Goal: Task Accomplishment & Management: Manage account settings

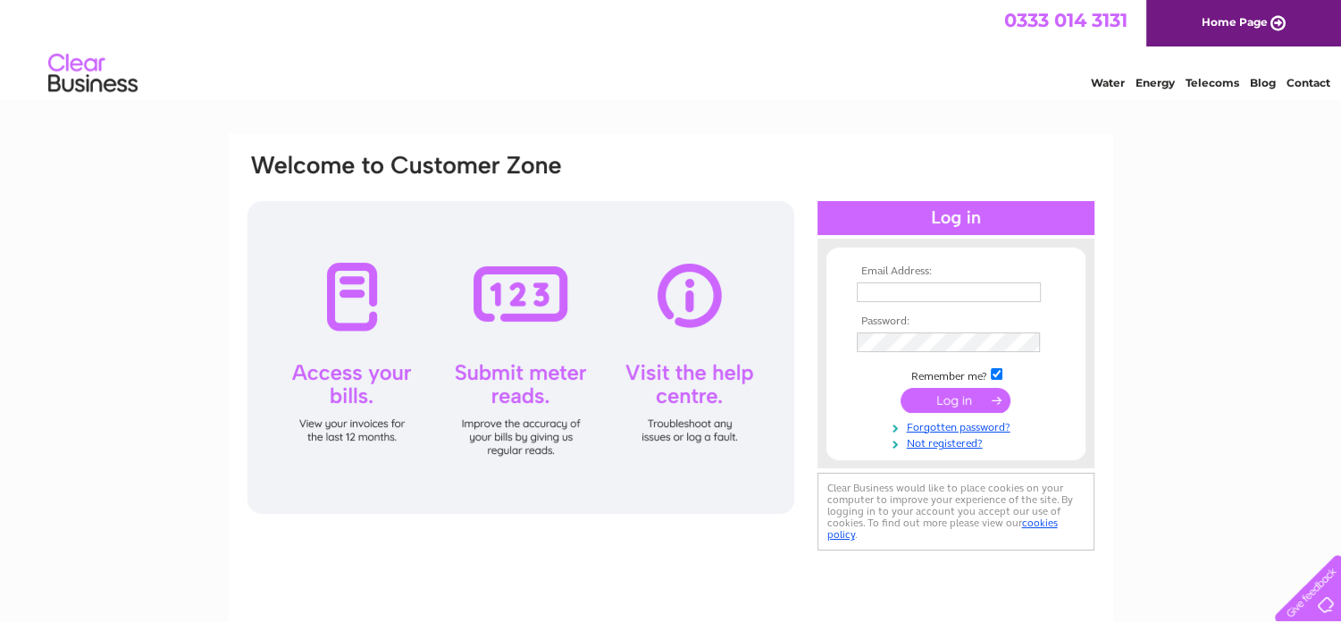
type input "[EMAIL_ADDRESS][DOMAIN_NAME]"
click at [942, 390] on input "submit" at bounding box center [956, 400] width 110 height 25
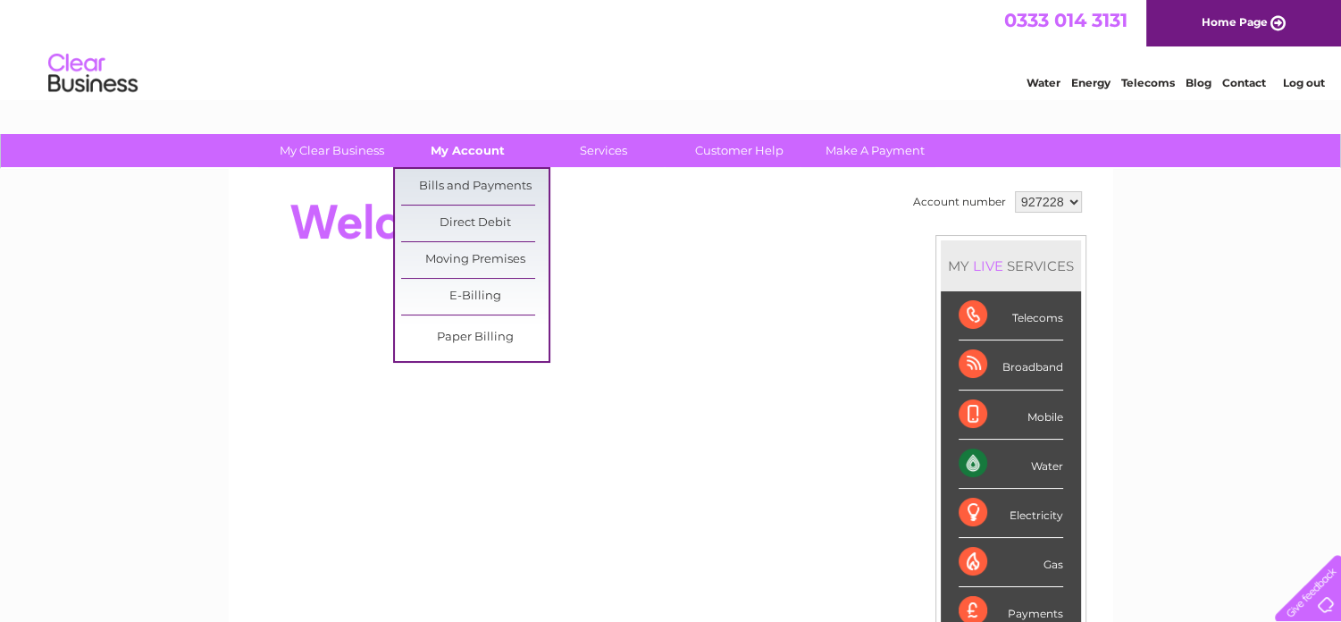
click at [474, 156] on link "My Account" at bounding box center [467, 150] width 147 height 33
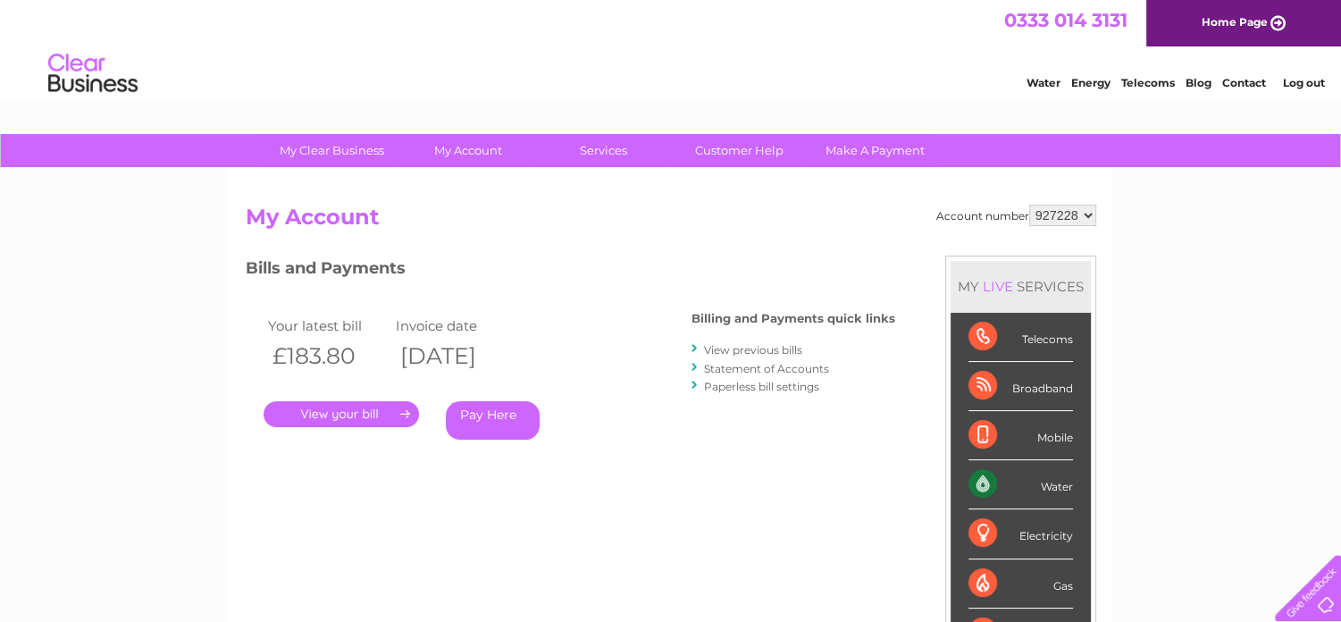
click at [359, 408] on link "." at bounding box center [341, 414] width 155 height 26
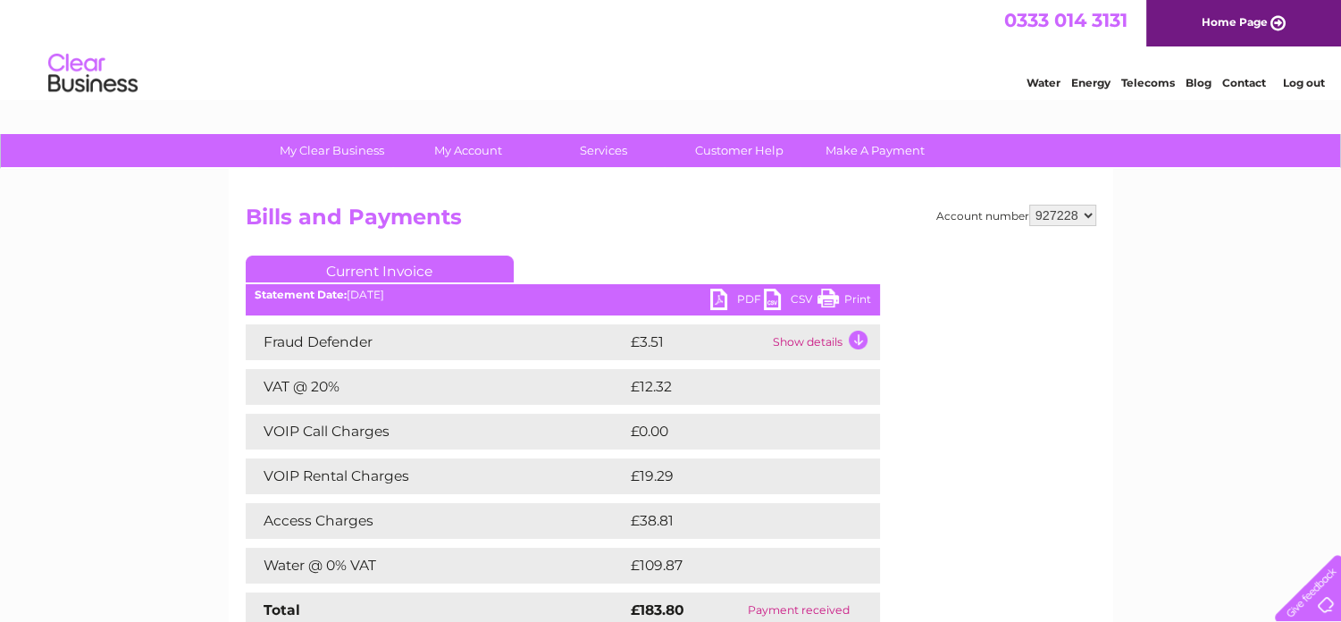
click at [825, 294] on link "Print" at bounding box center [845, 302] width 54 height 26
click at [157, 530] on div "My Clear Business Login Details My Details My Preferences Link Account My Accou…" at bounding box center [670, 559] width 1341 height 851
